Goal: Browse casually

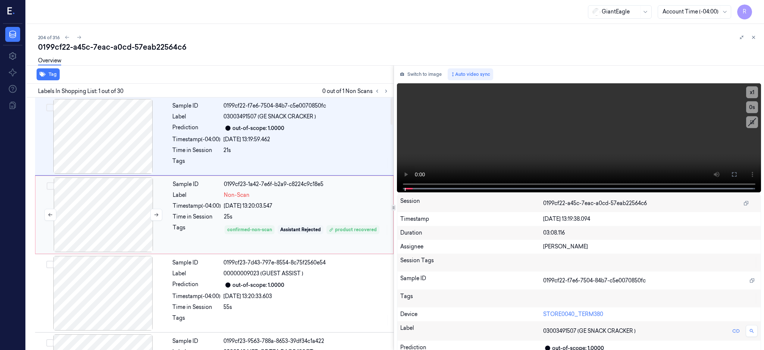
click at [129, 197] on div at bounding box center [103, 214] width 133 height 75
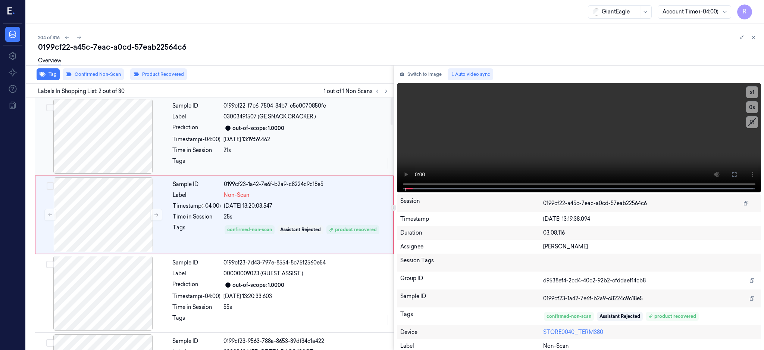
click at [121, 125] on div at bounding box center [103, 136] width 133 height 75
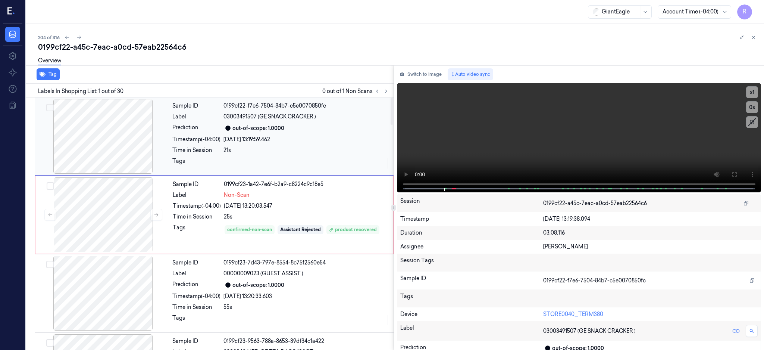
click at [115, 126] on div at bounding box center [103, 136] width 133 height 75
click at [737, 172] on icon at bounding box center [734, 174] width 6 height 6
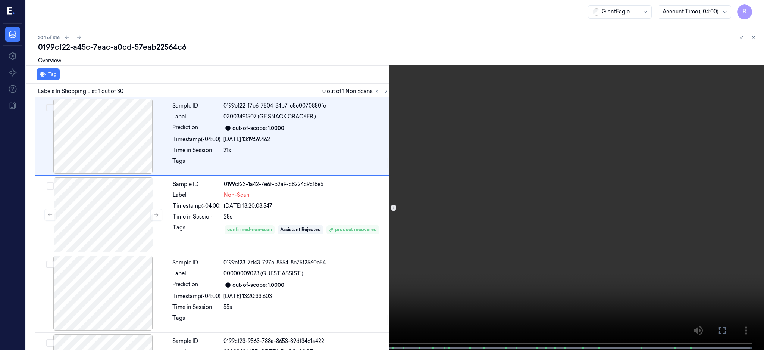
click at [568, 216] on video at bounding box center [382, 175] width 764 height 351
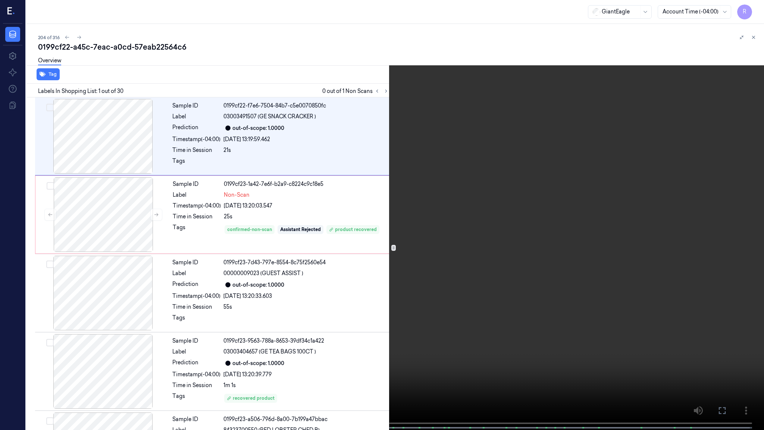
click at [263, 333] on video at bounding box center [382, 215] width 764 height 431
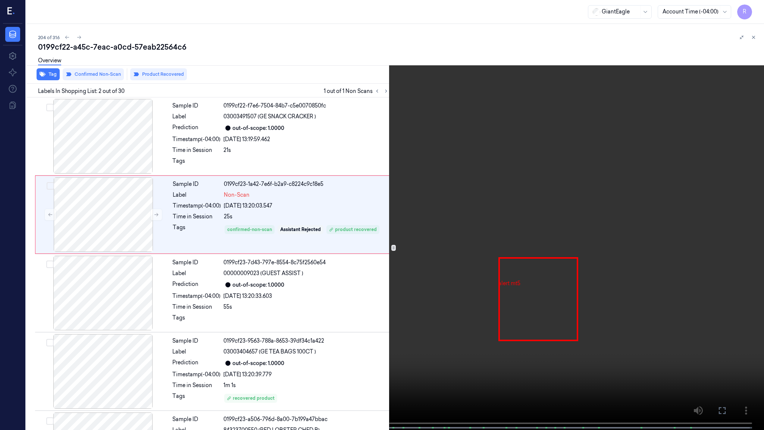
click at [500, 250] on video at bounding box center [382, 215] width 764 height 431
click at [394, 35] on video at bounding box center [382, 215] width 764 height 431
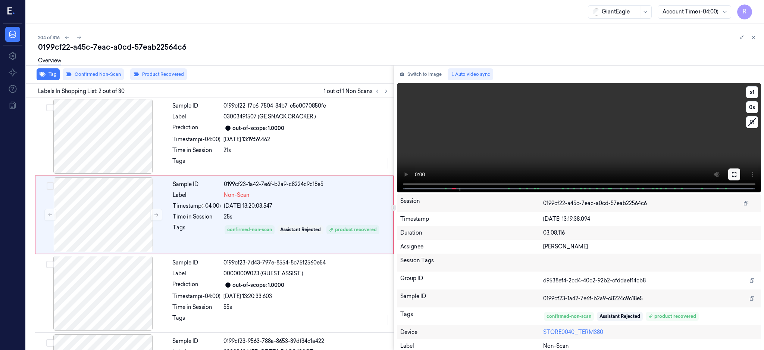
click at [737, 171] on icon at bounding box center [734, 174] width 6 height 6
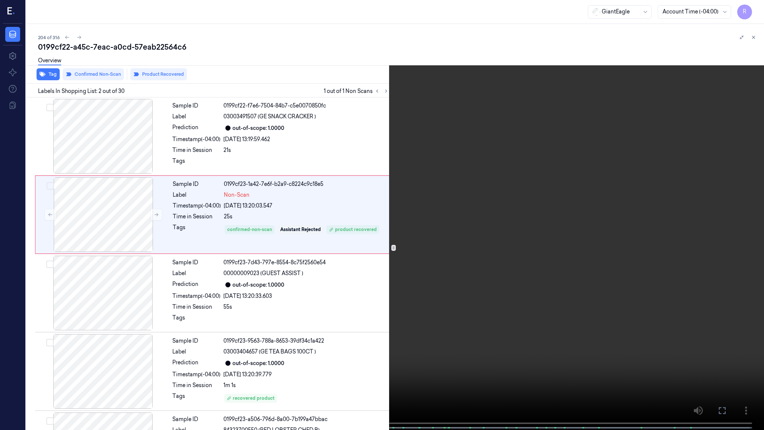
click at [432, 299] on video at bounding box center [382, 215] width 764 height 431
click at [422, 278] on video at bounding box center [382, 215] width 764 height 431
click at [501, 242] on video at bounding box center [382, 215] width 764 height 431
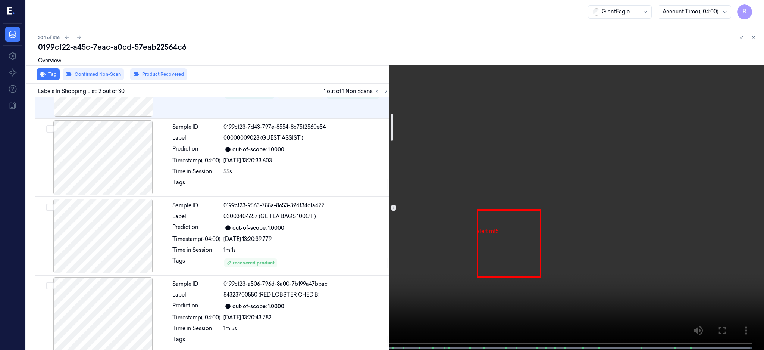
scroll to position [149, 0]
